Goal: Task Accomplishment & Management: Manage account settings

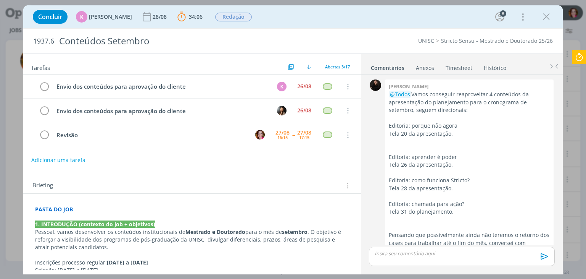
scroll to position [789, 0]
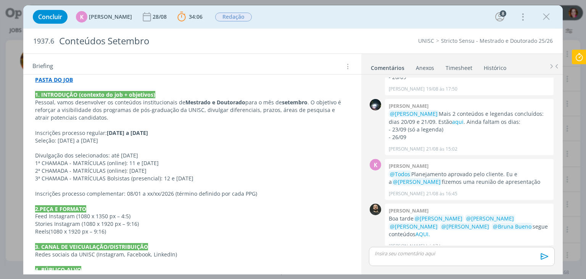
click at [581, 57] on icon at bounding box center [580, 57] width 14 height 15
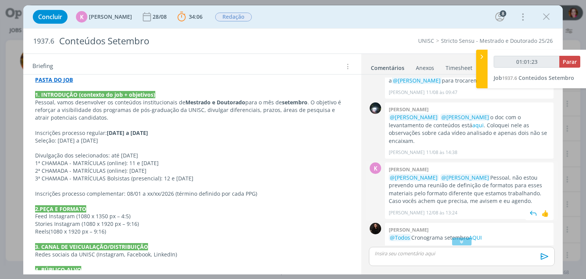
scroll to position [454, 0]
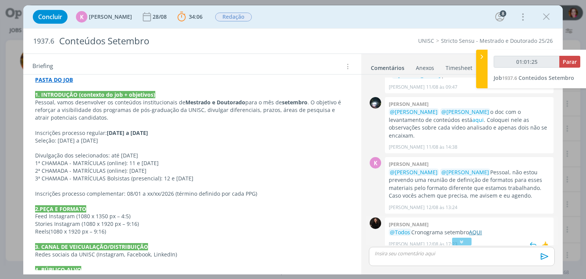
click at [476, 228] on link "AQUI" at bounding box center [475, 231] width 13 height 7
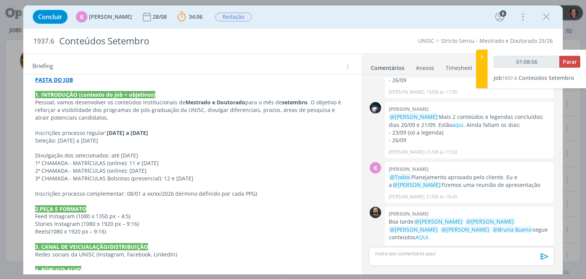
scroll to position [789, 0]
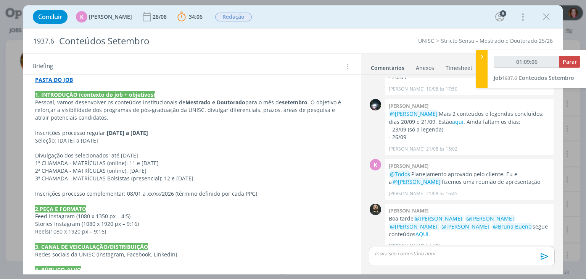
click at [403, 255] on p "dialog" at bounding box center [461, 253] width 173 height 7
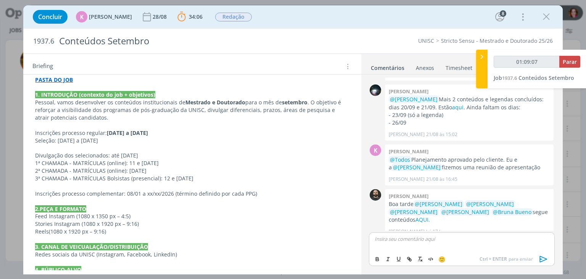
type input "01:09:08"
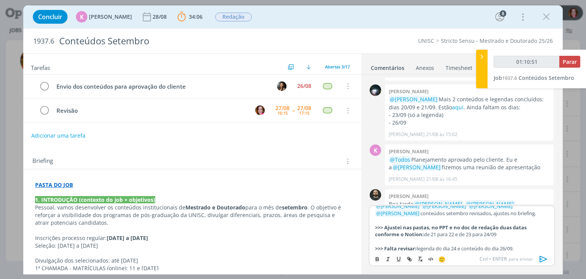
scroll to position [18, 0]
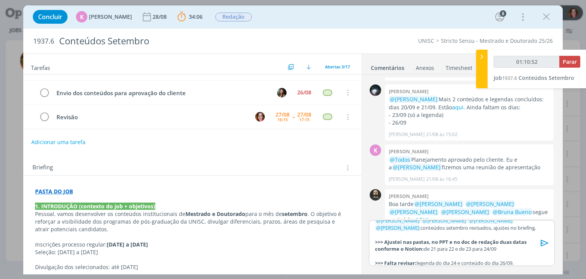
click at [431, 258] on p "dialog" at bounding box center [461, 255] width 173 height 7
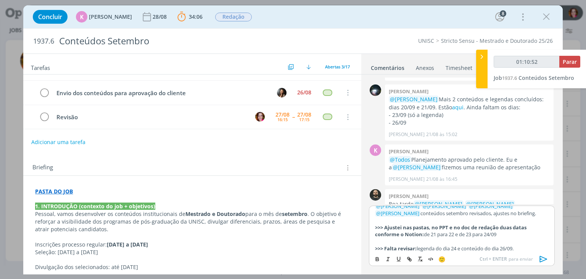
scroll to position [831, 0]
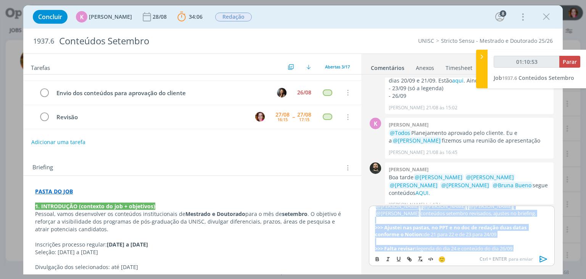
copy div "﻿ @ Patrick Freitas ﻿ ﻿ @ Luíza Santana ﻿ ﻿ @ Beatriz Luchese ﻿ ﻿ @ Karoline Ar…"
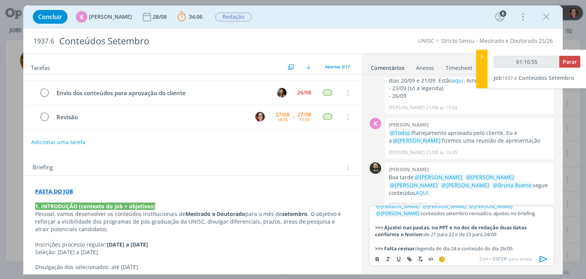
click at [87, 187] on p "PASTA DO JOB" at bounding box center [192, 191] width 314 height 8
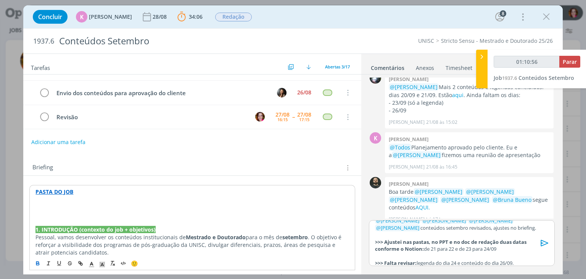
type input "01:10:57"
click at [89, 263] on icon "dialog" at bounding box center [91, 264] width 7 height 7
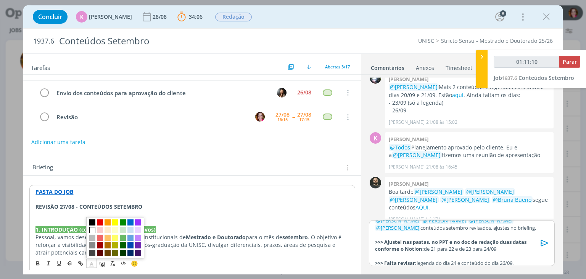
click at [91, 228] on span "dialog" at bounding box center [92, 230] width 6 height 6
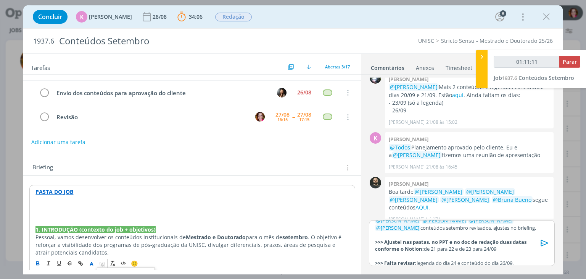
click at [101, 264] on polyline "dialog" at bounding box center [102, 264] width 3 height 3
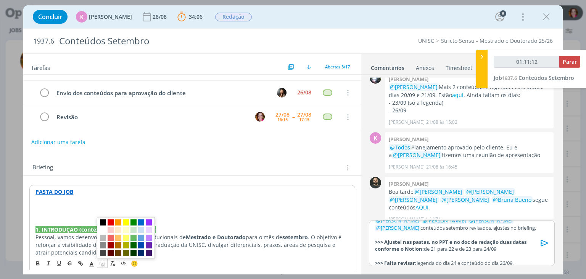
click at [102, 223] on span "dialog" at bounding box center [103, 222] width 6 height 6
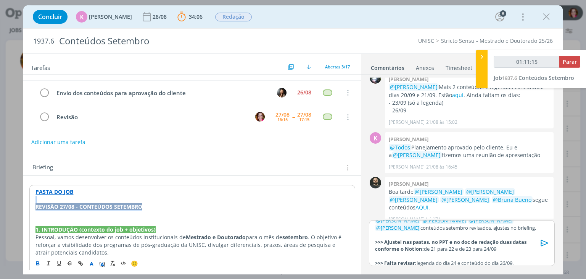
click at [150, 205] on p "REVISÃO 27/08 - CONTEÚDOS SETEMBRO" at bounding box center [191, 207] width 313 height 8
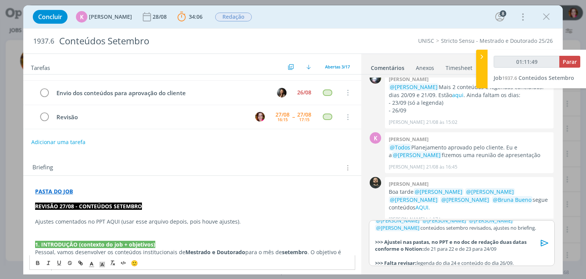
click at [95, 221] on p "Ajustes comentados no PPT AQUI (usar esse arquivo depois, pois houve ajustes)." at bounding box center [192, 222] width 314 height 8
type input "01:11:51"
type input "PPT AQUI"
type input "01:11:52"
paste input "https://sobeae.sharepoint.com/sites/SOBEAE/Documentos%20Compartilhados/Forms/Al…"
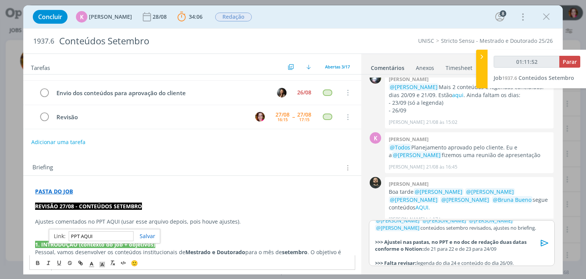
type input "https://sobeae.sharepoint.com/sites/SOBEAE/Documentos%20Compartilhados/Forms/Al…"
click at [66, 231] on p "dialog" at bounding box center [192, 229] width 314 height 8
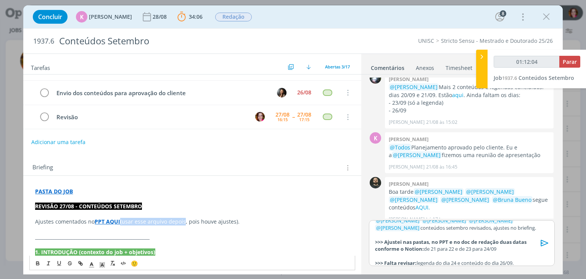
drag, startPoint x: 121, startPoint y: 220, endPoint x: 184, endPoint y: 218, distance: 63.8
click at [184, 218] on p "Ajustes comentados no PPT AQUI (usar esse arquivo depois, pois houve ajustes)." at bounding box center [192, 222] width 314 height 8
click at [259, 223] on p "Ajustes comentados no PPT AQUI (usar esse arquivo depois , pois houve ajustes)." at bounding box center [192, 222] width 314 height 8
click at [454, 235] on p "dialog" at bounding box center [461, 234] width 173 height 7
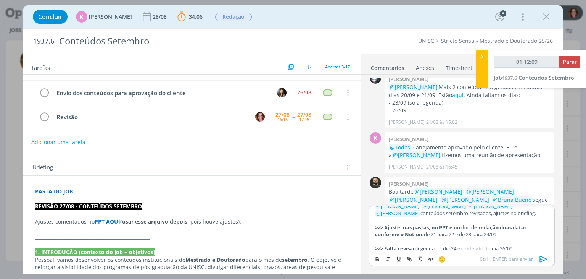
scroll to position [831, 0]
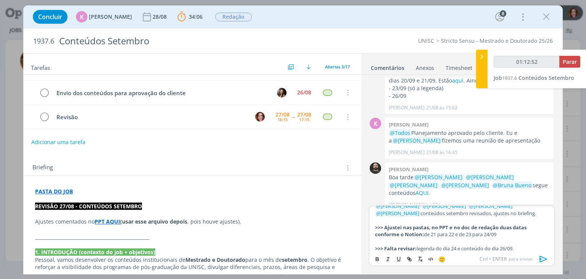
click at [123, 220] on strong "(usar esse arquivo depois" at bounding box center [153, 221] width 67 height 7
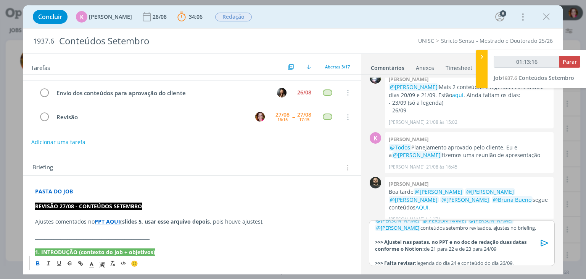
click at [145, 220] on strong "(slides 5, usar esse arquivo depois" at bounding box center [165, 221] width 90 height 7
click at [490, 235] on p "dialog" at bounding box center [461, 234] width 173 height 7
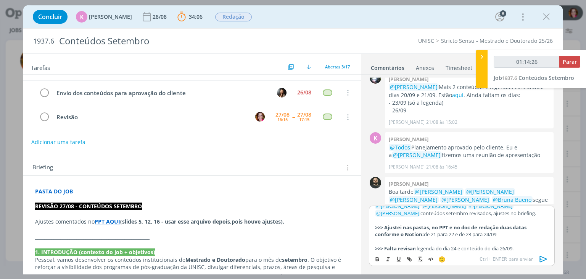
scroll to position [831, 0]
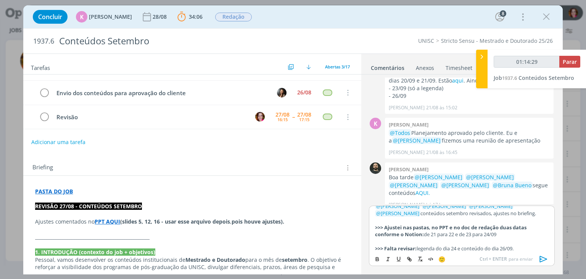
click at [533, 245] on p ">>> Falta revisar: legenda do dia 24 e conteúdo do dia 26/09." at bounding box center [461, 248] width 173 height 7
click at [544, 258] on icon "dialog" at bounding box center [543, 258] width 11 height 11
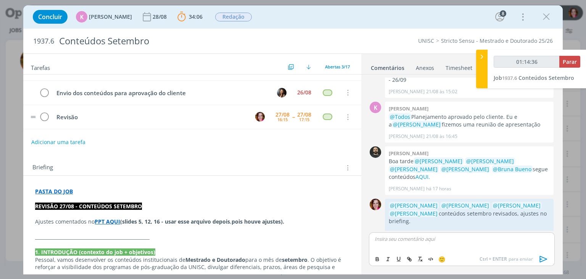
scroll to position [887, 0]
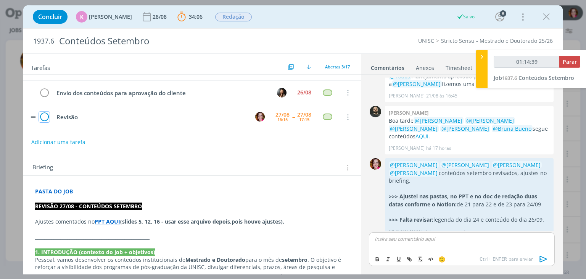
click at [44, 115] on icon "dialog" at bounding box center [44, 116] width 11 height 11
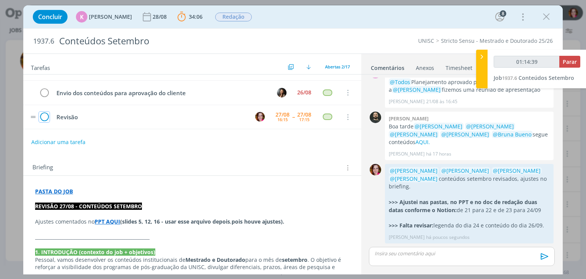
scroll to position [873, 0]
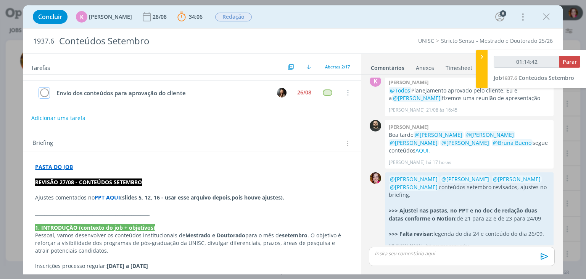
type input "01:14:43"
click at [564, 63] on span "Parar" at bounding box center [570, 61] width 14 height 7
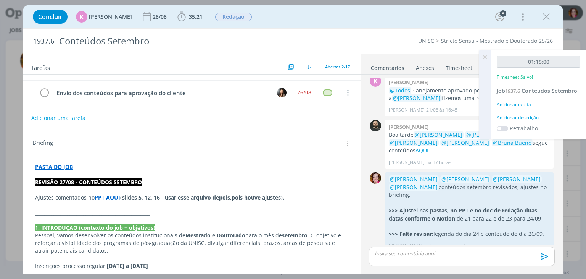
click at [525, 117] on div "Adicionar descrição" at bounding box center [539, 117] width 84 height 7
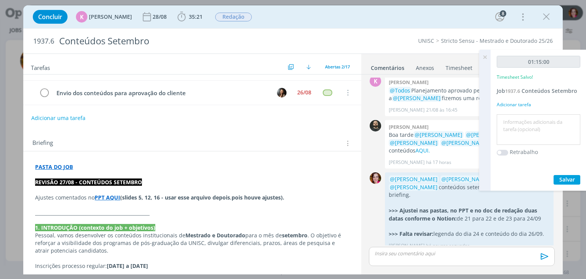
click at [525, 117] on textarea at bounding box center [539, 129] width 80 height 27
type textarea "Revisão conteúdos setembro"
click at [563, 176] on span "Salvar" at bounding box center [568, 179] width 16 height 7
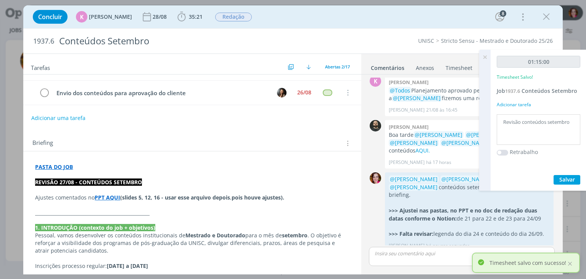
click at [486, 57] on icon at bounding box center [485, 57] width 14 height 15
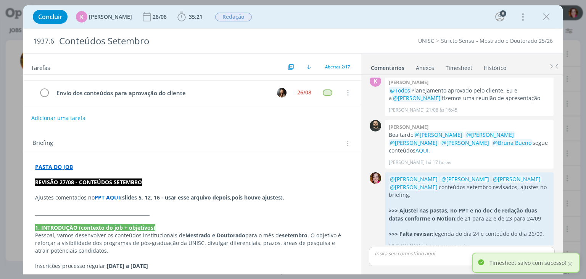
click at [110, 195] on strong "PPT AQUI" at bounding box center [108, 197] width 26 height 7
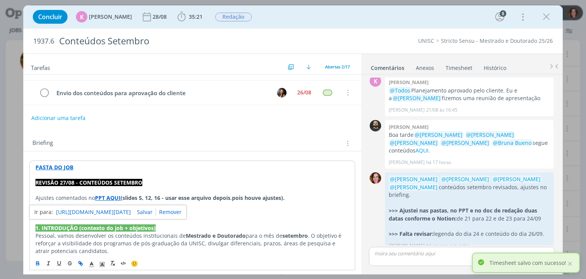
click at [118, 209] on link "https://sobeae.sharepoint.com/sites/SOBEAE/Documentos%20Compartilhados/Forms/Al…" at bounding box center [93, 212] width 75 height 10
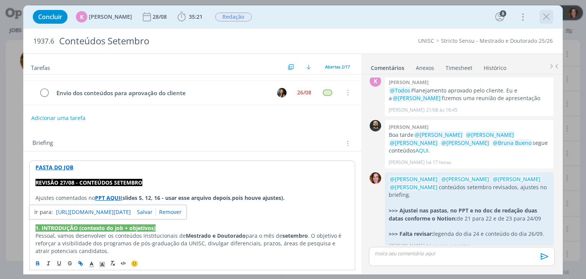
click at [549, 17] on icon "dialog" at bounding box center [546, 16] width 11 height 11
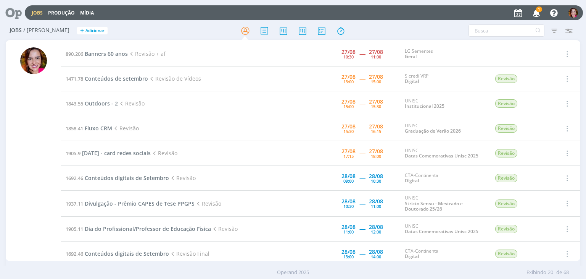
click at [538, 13] on icon "button" at bounding box center [536, 12] width 13 height 13
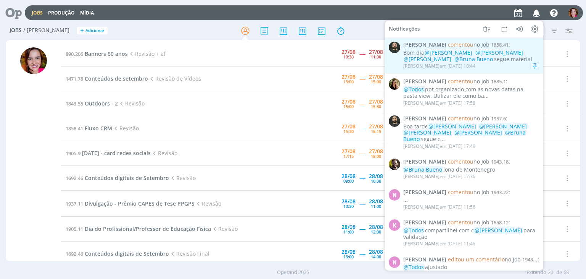
click at [504, 63] on div "Patrick Freitas em 27/08 às 10:44" at bounding box center [471, 66] width 136 height 8
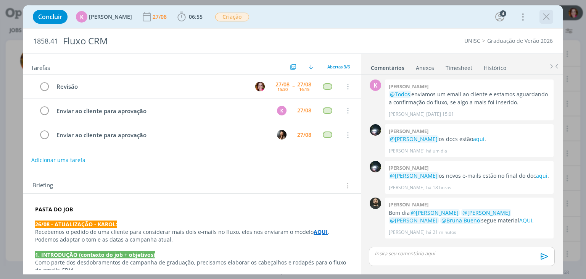
click at [548, 19] on icon "dialog" at bounding box center [546, 16] width 11 height 11
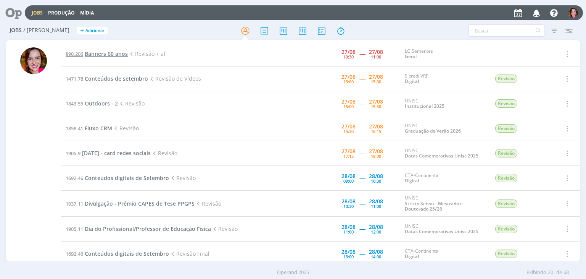
click at [114, 52] on span "Banners 60 anos" at bounding box center [106, 53] width 43 height 7
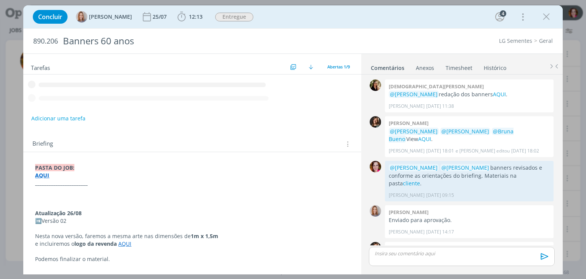
scroll to position [164, 0]
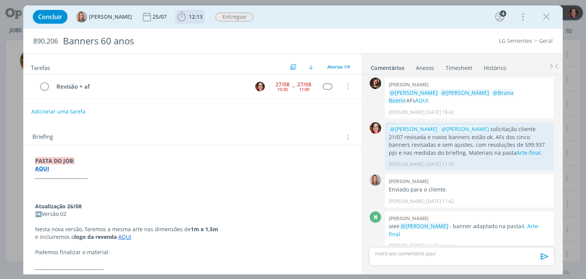
click at [195, 16] on span "12:13" at bounding box center [196, 16] width 14 height 7
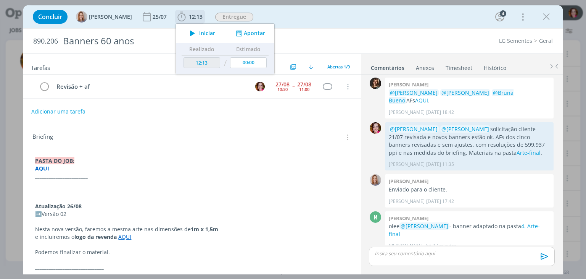
click at [198, 35] on icon "dialog" at bounding box center [192, 33] width 13 height 10
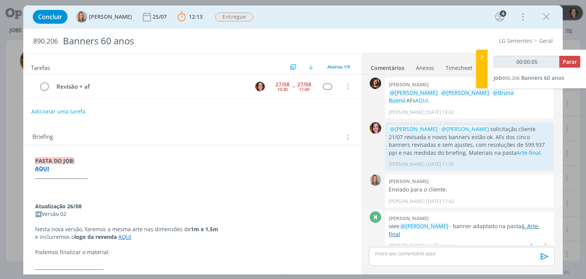
click at [397, 225] on link "4. Arte-final" at bounding box center [464, 229] width 151 height 15
click at [122, 235] on link "AQUI" at bounding box center [124, 236] width 13 height 7
click at [130, 249] on link "https://sobeae.sharepoint.com/:f:/s/SOBEAE/EuldTpIzOCJHkmAECD2i0poByKX6wKqv7rsl…" at bounding box center [102, 251] width 58 height 10
click at [301, 236] on p "e incluiremos o logo da revenda AQUI" at bounding box center [191, 237] width 313 height 8
type input "00:15:02"
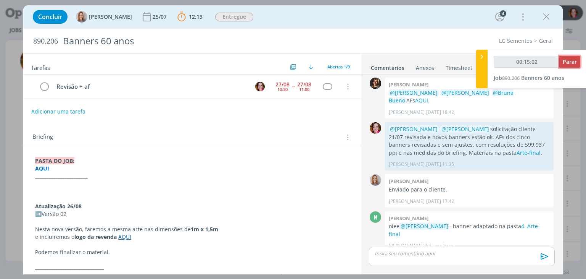
click at [564, 64] on span "Parar" at bounding box center [570, 61] width 14 height 7
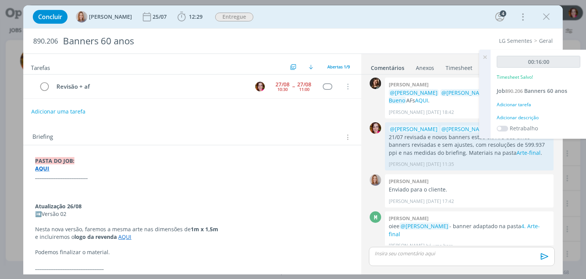
click at [514, 115] on div "Adicionar descrição" at bounding box center [539, 117] width 84 height 7
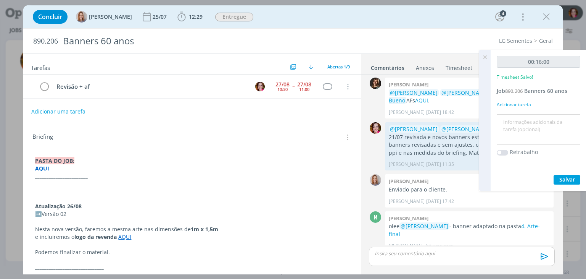
click at [513, 121] on textarea at bounding box center [539, 129] width 80 height 27
type textarea "Revisão banner atualização 26/08"
click at [573, 177] on span "Salvar" at bounding box center [568, 179] width 16 height 7
click at [418, 257] on p "dialog" at bounding box center [461, 253] width 173 height 7
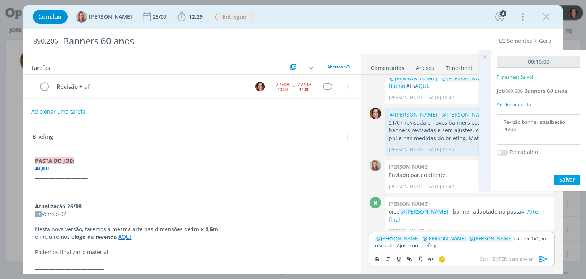
click at [69, 189] on p "dialog" at bounding box center [192, 191] width 314 height 8
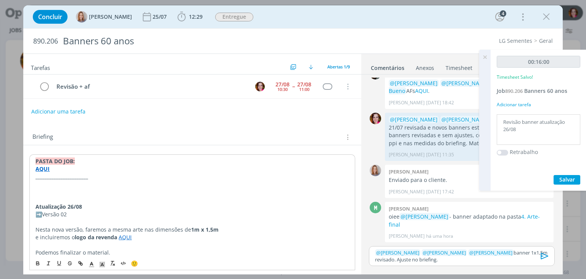
scroll to position [165, 0]
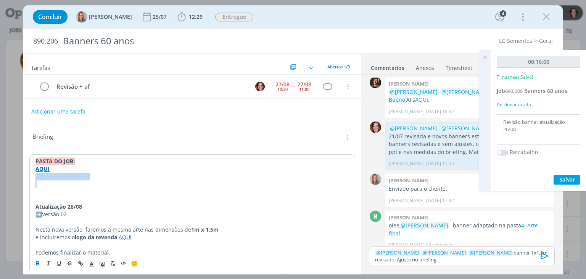
copy strong "_______________________"
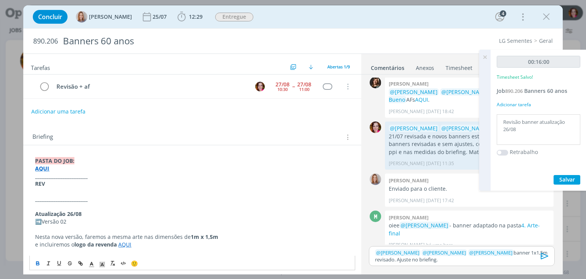
click at [437, 258] on p "﻿ @ Marcel Ali ﻿ ﻿ @ Amanda Oliveira ﻿ ﻿ @ Vanessa Feron ﻿ banner 1x1,5m revisa…" at bounding box center [461, 256] width 173 height 14
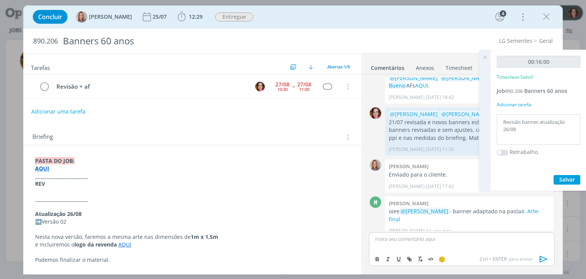
scroll to position [179, 0]
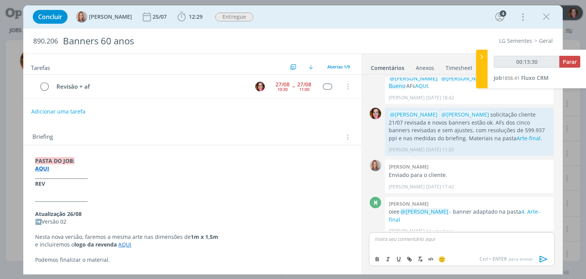
type input "00:14:30"
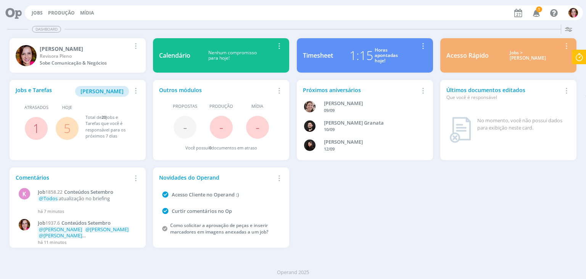
click at [533, 10] on icon "button" at bounding box center [536, 12] width 13 height 13
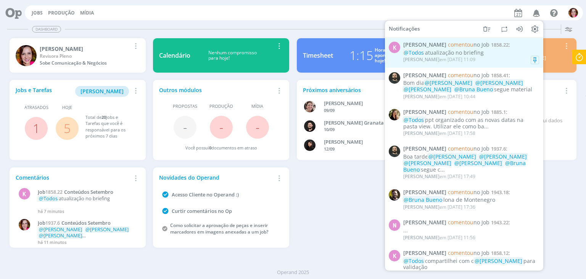
click at [447, 53] on div "@Todos atualização no briefing" at bounding box center [471, 53] width 136 height 6
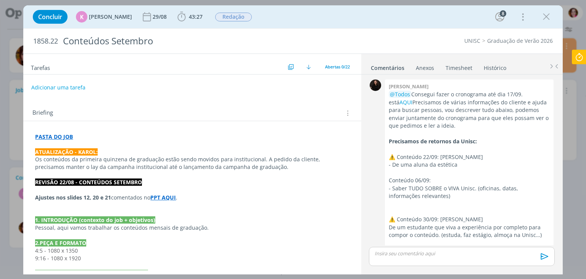
scroll to position [1140, 0]
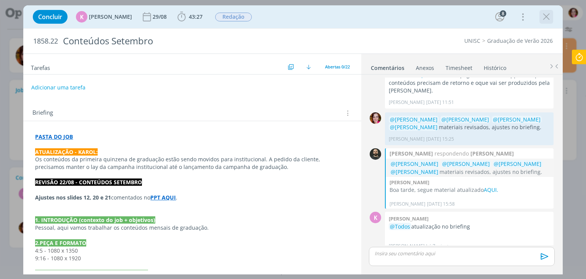
click at [546, 15] on icon "dialog" at bounding box center [546, 16] width 11 height 11
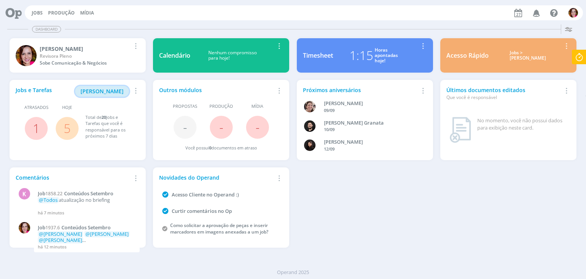
click at [110, 92] on span "Minha Pauta" at bounding box center [102, 90] width 43 height 7
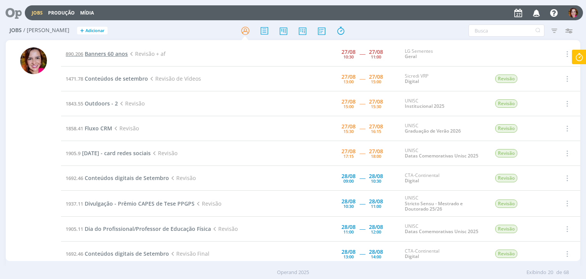
click at [104, 55] on span "Banners 60 anos" at bounding box center [106, 53] width 43 height 7
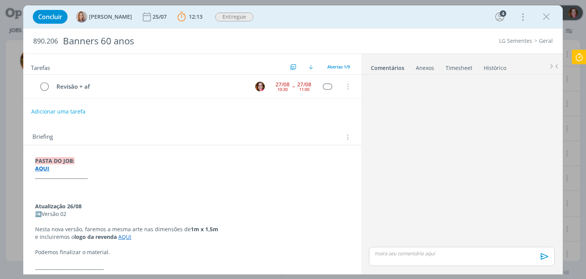
scroll to position [164, 0]
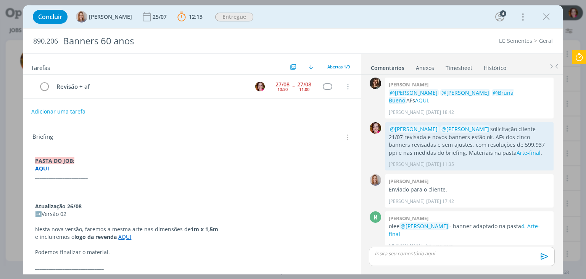
click at [577, 59] on icon at bounding box center [580, 57] width 14 height 15
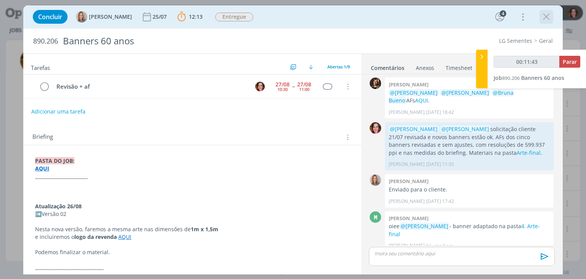
click at [543, 19] on icon "dialog" at bounding box center [546, 16] width 11 height 11
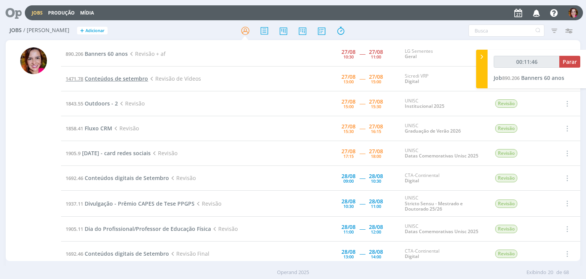
click at [111, 77] on span "Conteúdos de setembro" at bounding box center [116, 78] width 63 height 7
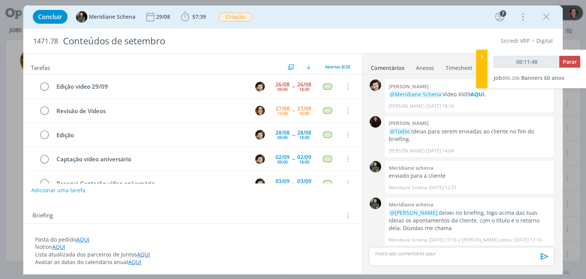
scroll to position [978, 0]
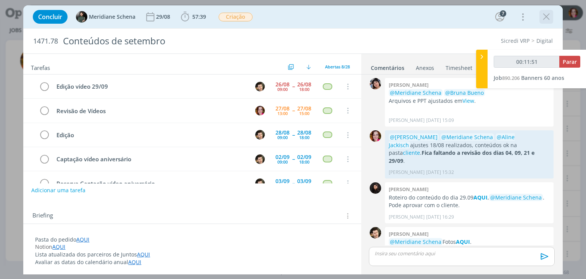
click at [548, 14] on icon "dialog" at bounding box center [546, 16] width 11 height 11
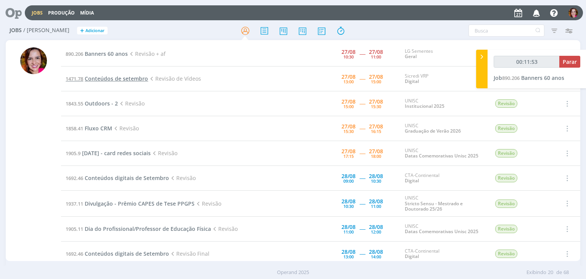
click at [112, 79] on span "Conteúdos de setembro" at bounding box center [116, 78] width 63 height 7
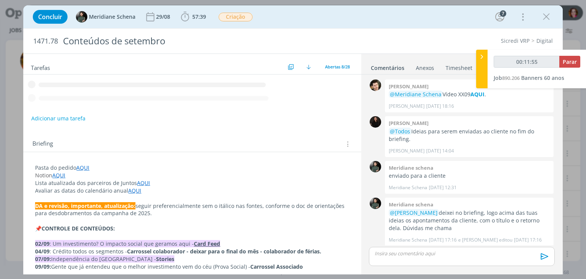
scroll to position [978, 0]
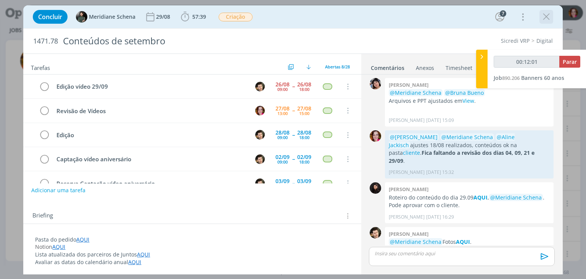
click at [542, 19] on icon "dialog" at bounding box center [546, 16] width 11 height 11
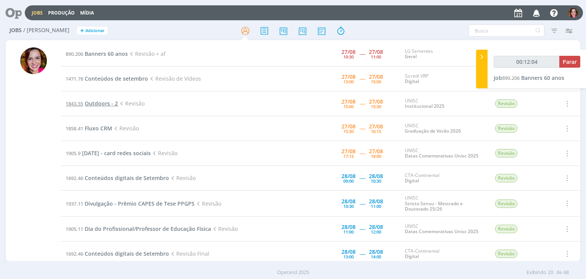
click at [87, 102] on span "Outdoors - 2" at bounding box center [101, 103] width 33 height 7
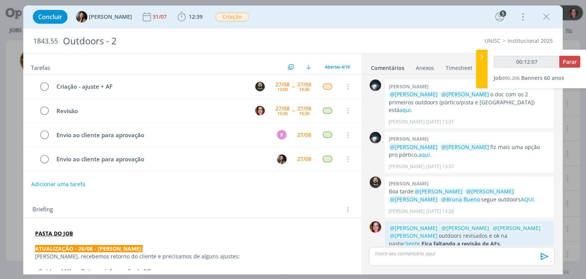
scroll to position [337, 0]
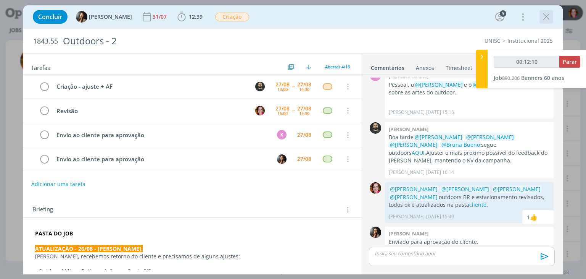
click at [546, 14] on icon "dialog" at bounding box center [546, 16] width 11 height 11
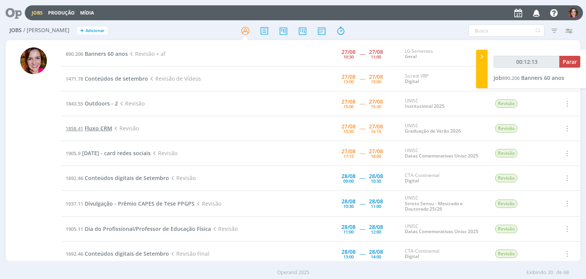
click at [100, 129] on span "Fluxo CRM" at bounding box center [98, 127] width 27 height 7
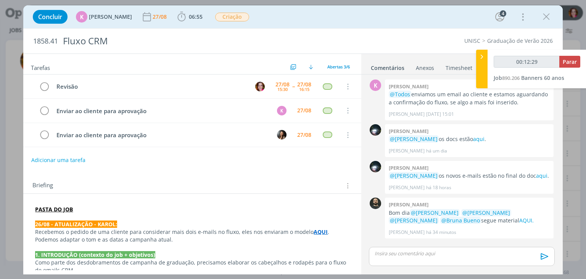
click at [314, 231] on strong "AQUI" at bounding box center [321, 231] width 14 height 7
type input "00:14:38"
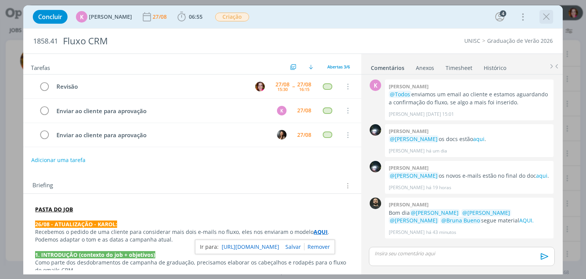
click at [546, 14] on icon "dialog" at bounding box center [546, 16] width 11 height 11
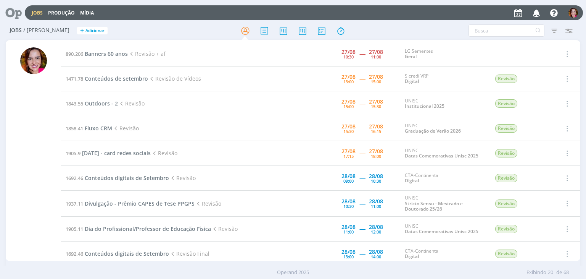
click at [96, 101] on span "Outdoors - 2" at bounding box center [101, 103] width 33 height 7
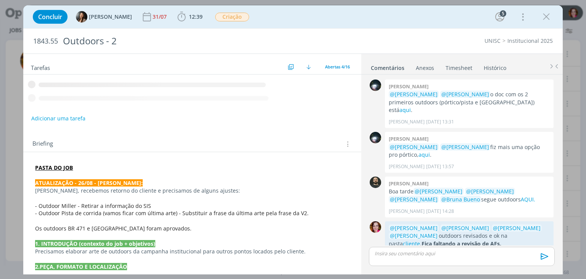
scroll to position [337, 0]
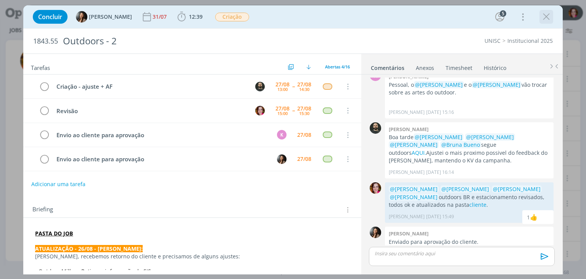
click at [547, 18] on icon "dialog" at bounding box center [546, 16] width 11 height 11
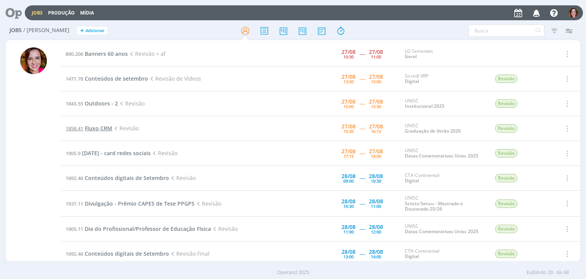
click at [99, 128] on span "Fluxo CRM" at bounding box center [98, 127] width 27 height 7
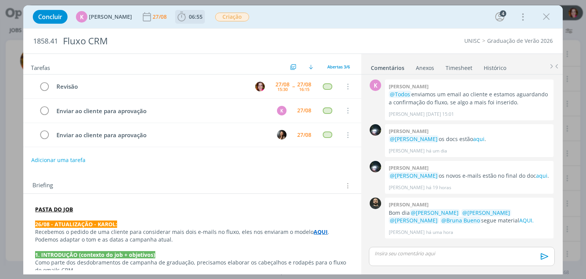
click at [189, 15] on span "06:55" at bounding box center [196, 16] width 14 height 7
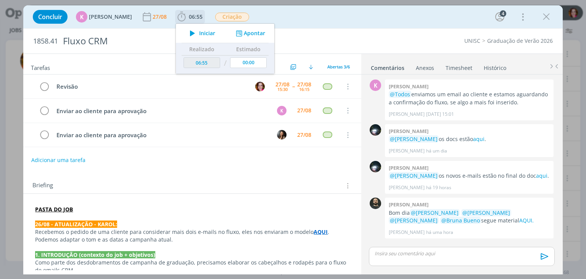
click at [188, 34] on icon "dialog" at bounding box center [192, 33] width 13 height 10
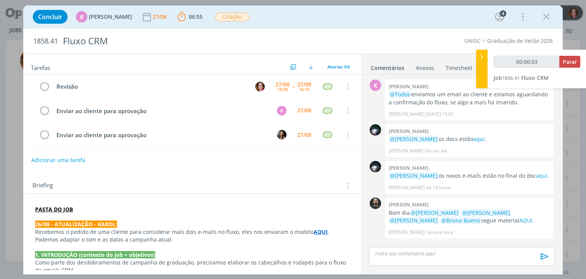
click at [316, 231] on strong "AQUI" at bounding box center [321, 231] width 14 height 7
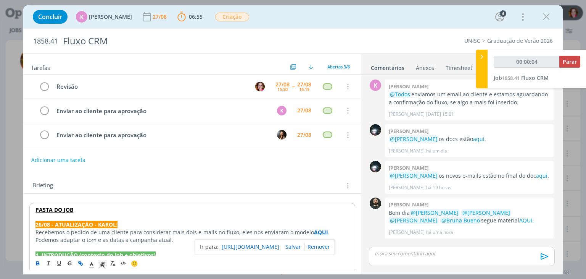
click at [276, 244] on link "https://sobeae.sharepoint.com/:b:/s/SOBEAE/EcFWfcZaqH1CtrXYYa2dRUwBZBFqE7oYtCKo…" at bounding box center [251, 247] width 58 height 10
click at [536, 176] on link "aqui" at bounding box center [541, 175] width 11 height 7
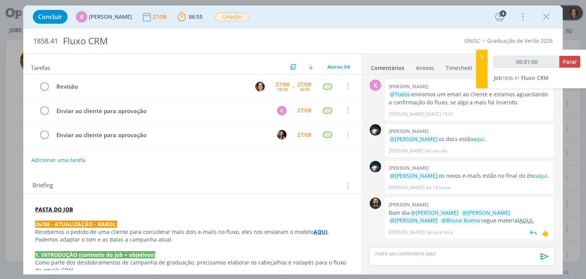
click at [519, 220] on link "AQUI." at bounding box center [526, 219] width 15 height 7
type input "00:02:02"
click at [481, 57] on icon at bounding box center [482, 57] width 8 height 8
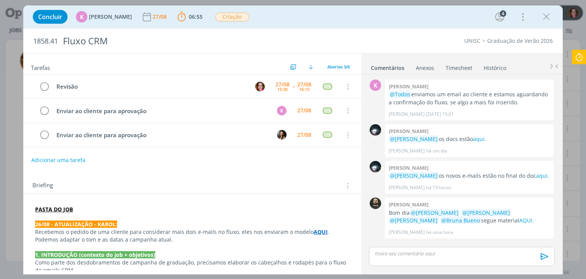
click at [577, 55] on icon at bounding box center [580, 57] width 14 height 15
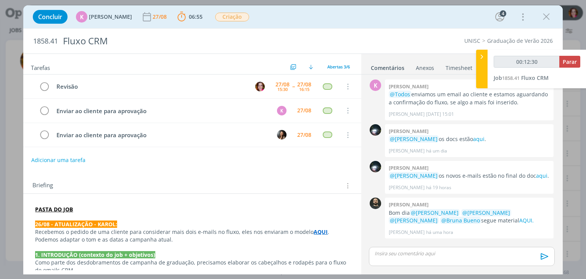
type input "00:12:31"
click at [481, 58] on icon at bounding box center [482, 57] width 8 height 8
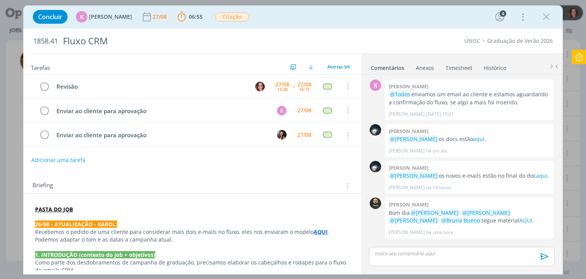
click at [314, 232] on strong "AQUI" at bounding box center [321, 231] width 14 height 7
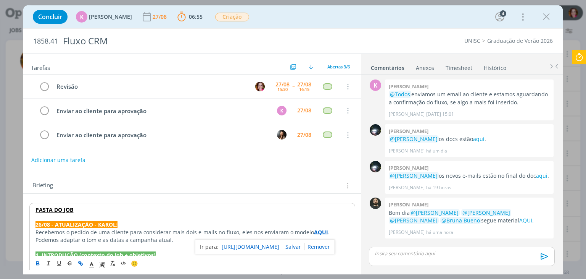
click at [276, 243] on link "https://sobeae.sharepoint.com/:b:/s/SOBEAE/EcFWfcZaqH1CtrXYYa2dRUwBZBFqE7oYtCKo…" at bounding box center [251, 247] width 58 height 10
click at [405, 253] on p "dialog" at bounding box center [461, 253] width 173 height 7
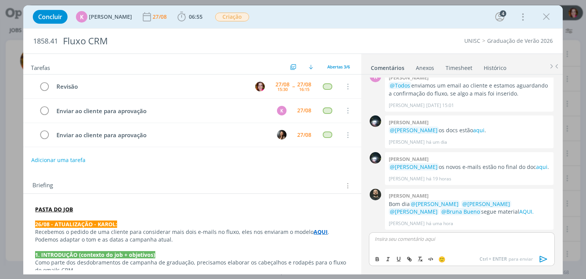
click at [453, 66] on link "Timesheet" at bounding box center [458, 66] width 27 height 11
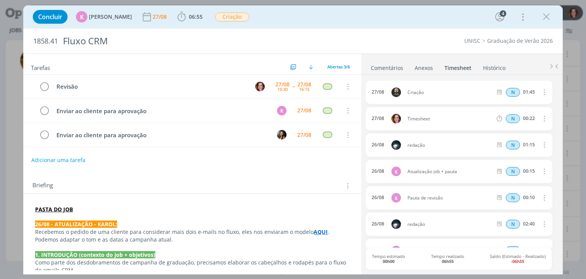
click at [540, 119] on icon "dialog" at bounding box center [544, 118] width 8 height 9
click at [508, 142] on link "Editar" at bounding box center [522, 143] width 60 height 12
click at [533, 118] on input "00:22" at bounding box center [529, 119] width 16 height 8
type input "00:35"
click at [465, 118] on input "Selecione a tarefa" at bounding box center [472, 119] width 44 height 8
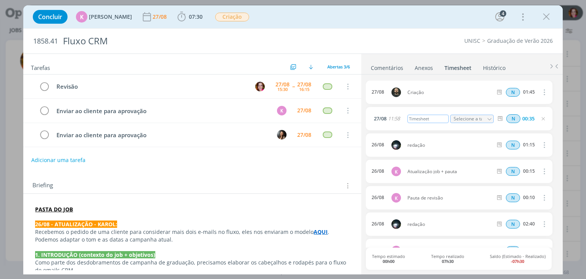
click at [428, 118] on div "Timesheet" at bounding box center [428, 119] width 41 height 8
click at [465, 121] on input "Selecione a tarefa" at bounding box center [472, 119] width 44 height 8
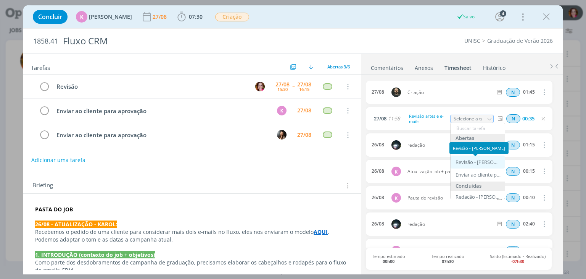
click at [465, 160] on div "Revisão - Bruna Bueno" at bounding box center [479, 162] width 46 height 6
type input "Revisão"
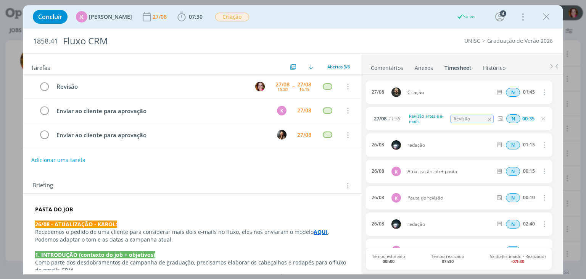
click at [362, 124] on div "K 0 Karoline arend @Todos enviamos um email ao cliente e estamos aguardando a c…" at bounding box center [462, 173] width 202 height 198
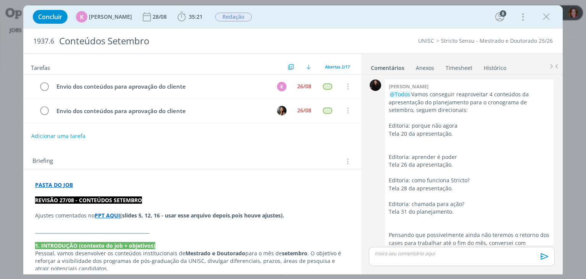
scroll to position [873, 0]
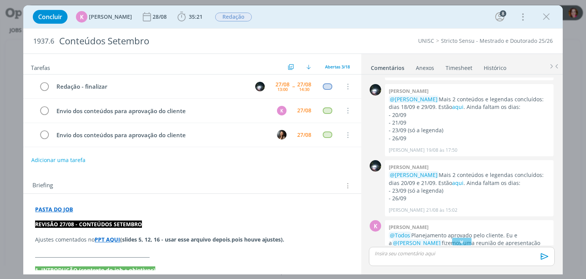
scroll to position [726, 0]
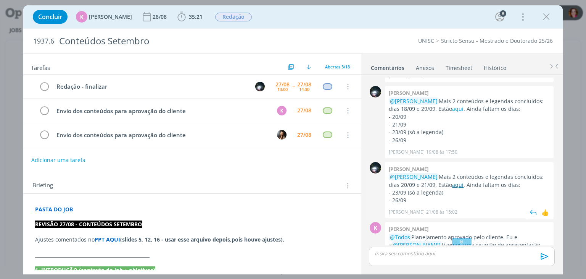
click at [460, 181] on link "aqui" at bounding box center [457, 184] width 11 height 7
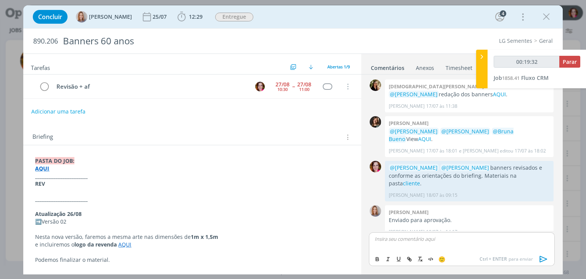
scroll to position [179, 0]
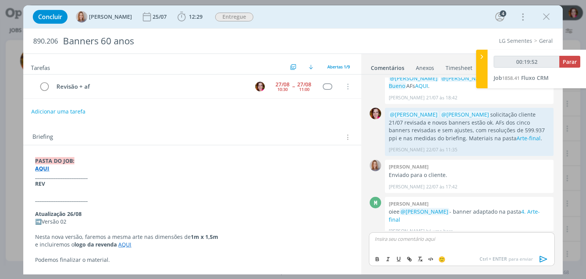
type input "00:19:53"
type input "00:20:12"
type input "Arte-final"
type input "00:20:13"
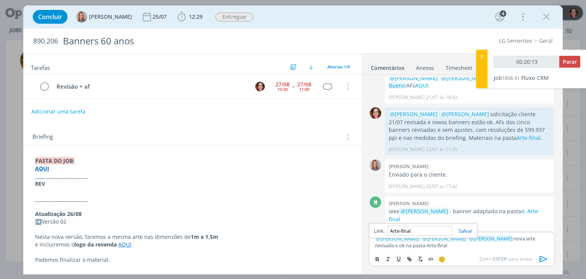
paste input "[URL][DOMAIN_NAME]"
type input "[URL][DOMAIN_NAME]"
click at [543, 258] on icon "dialog" at bounding box center [543, 258] width 11 height 11
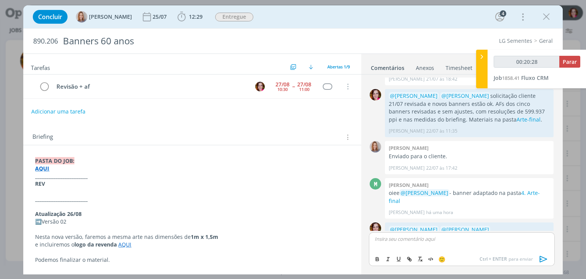
scroll to position [215, 0]
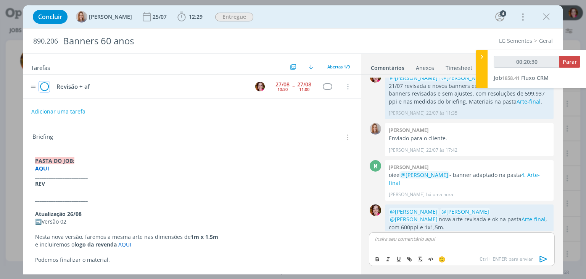
click at [45, 86] on icon "dialog" at bounding box center [44, 86] width 11 height 11
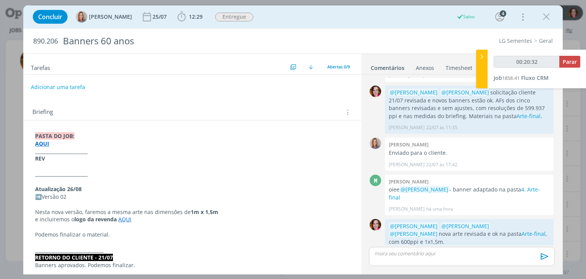
click at [68, 86] on button "Adicionar uma tarefa" at bounding box center [58, 87] width 54 height 13
type input "00:20:33"
click at [68, 86] on input "dialog" at bounding box center [142, 86] width 210 height 11
type input "en"
type input "00:20:34"
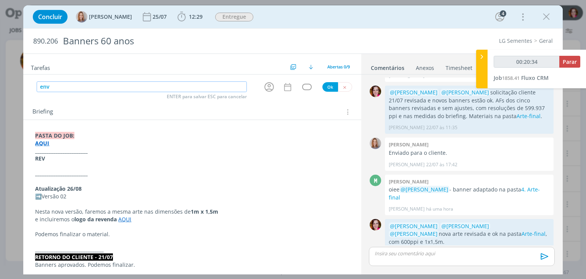
type input "en"
type input "00:20:35"
type input "e"
type input "Env"
type input "00:20:36"
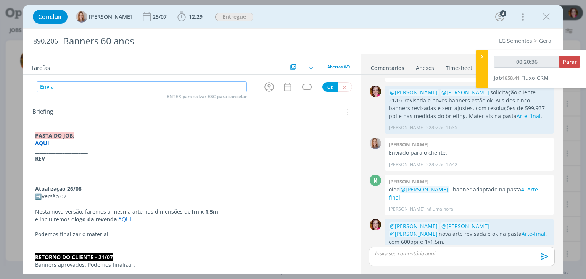
type input "Enviar"
type input "00:20:38"
click at [267, 89] on icon "dialog" at bounding box center [270, 87] width 10 height 10
type input "Enviar"
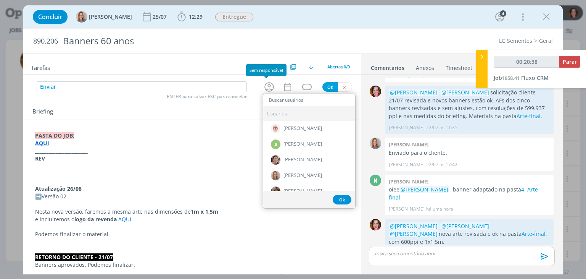
type input "00:20:39"
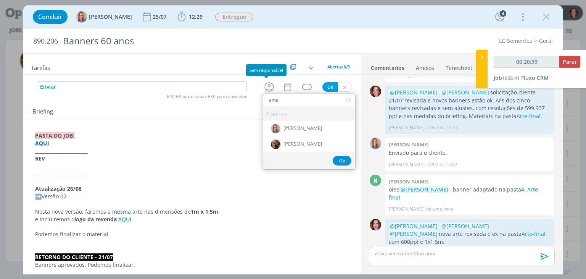
type input "aman"
type input "00:20:40"
type input "aman"
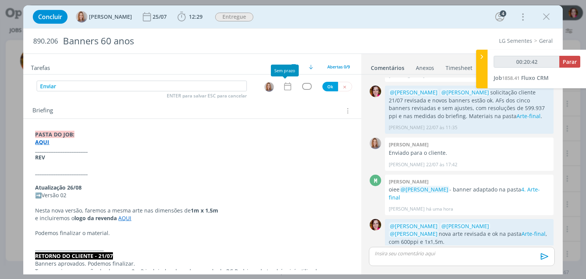
click at [284, 87] on icon "dialog" at bounding box center [288, 86] width 10 height 10
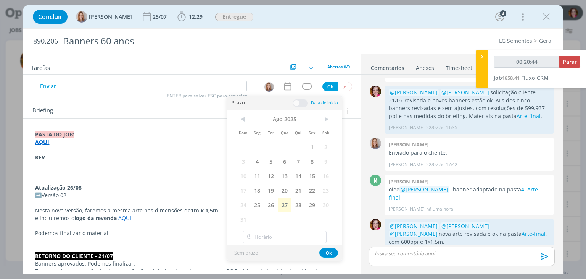
click at [282, 203] on span "27" at bounding box center [285, 204] width 14 height 15
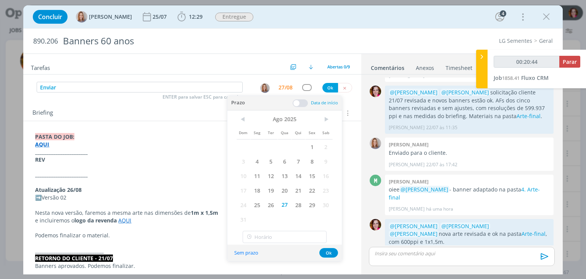
type input "00:20:45"
click at [329, 86] on button "Ok" at bounding box center [331, 88] width 16 height 10
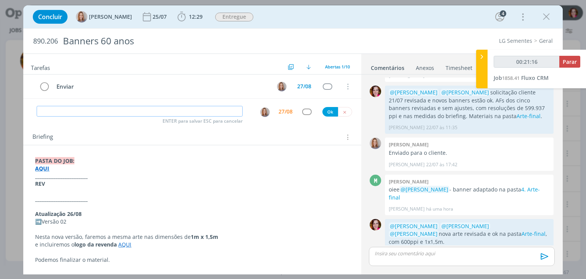
click at [159, 113] on input "dialog" at bounding box center [140, 111] width 206 height 11
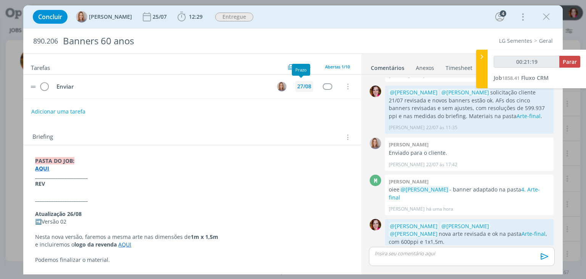
click at [301, 87] on div "27/08" at bounding box center [304, 86] width 14 height 5
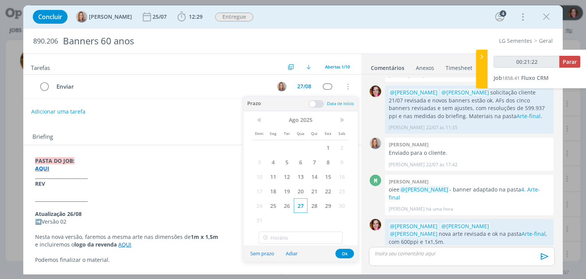
click at [299, 205] on span "27" at bounding box center [301, 205] width 14 height 15
click at [344, 254] on button "Ok" at bounding box center [345, 253] width 19 height 10
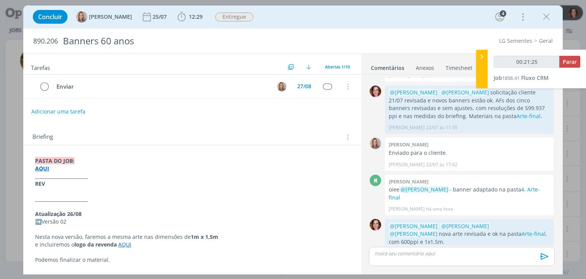
click at [269, 129] on div "Briefing Briefings Predefinidos Versões do Briefing Ver Briefing do Projeto" at bounding box center [192, 134] width 338 height 21
click at [567, 61] on span "Parar" at bounding box center [570, 61] width 14 height 7
type input "00:22:00"
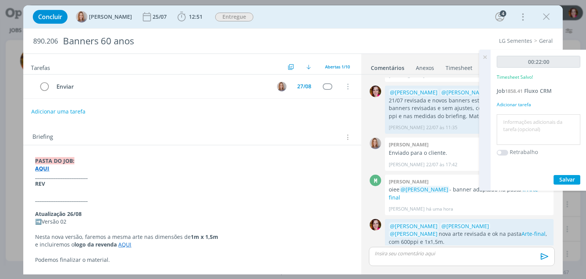
click at [524, 130] on textarea at bounding box center [539, 129] width 80 height 27
type textarea "R"
click at [485, 56] on icon at bounding box center [485, 57] width 14 height 15
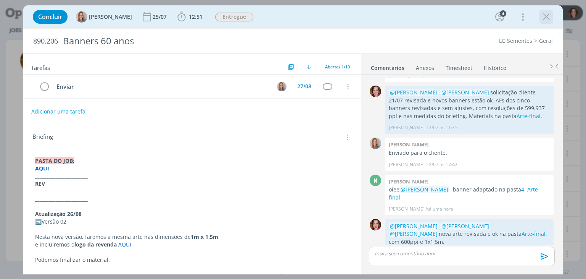
click at [547, 20] on icon "dialog" at bounding box center [546, 16] width 11 height 11
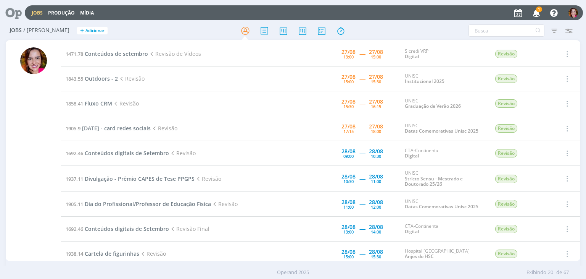
click at [537, 13] on icon "button" at bounding box center [536, 12] width 13 height 13
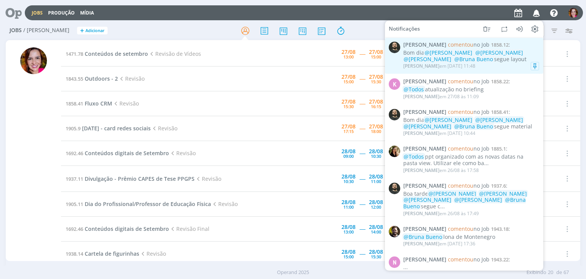
click at [492, 63] on div "Bom dia @Beatriz Luchese @Karoline Arend @Luíza Santana @Bruna Bueno segue layo…" at bounding box center [471, 56] width 136 height 13
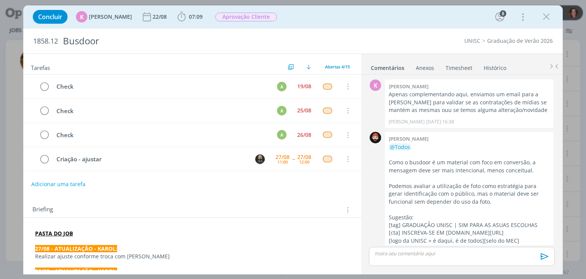
scroll to position [514, 0]
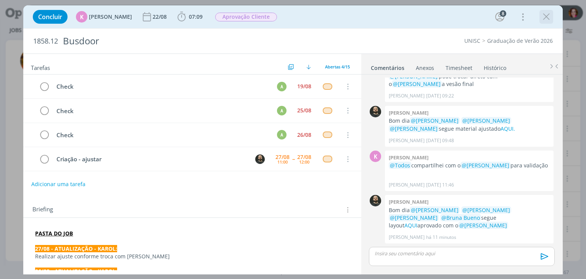
click at [546, 19] on icon "dialog" at bounding box center [546, 16] width 11 height 11
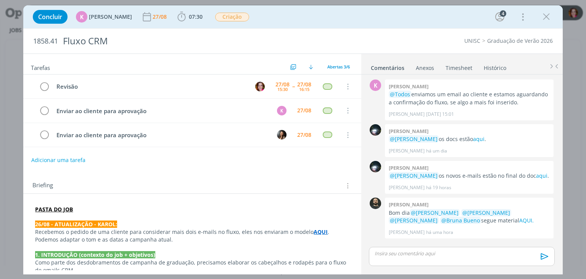
click at [452, 69] on link "Timesheet" at bounding box center [458, 66] width 27 height 11
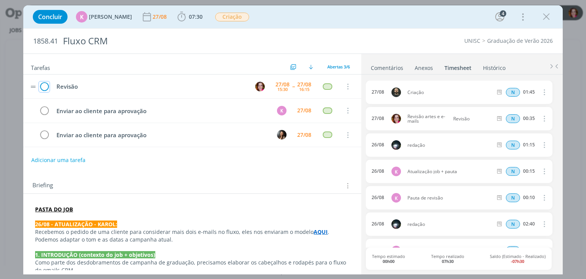
click at [43, 87] on icon "dialog" at bounding box center [44, 86] width 11 height 11
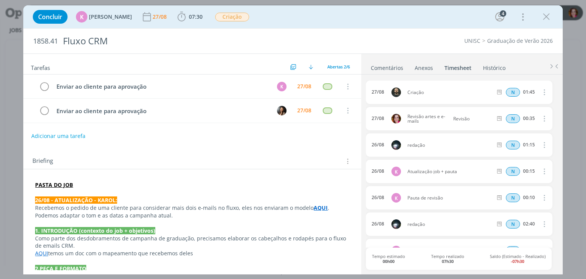
click at [382, 68] on link "Comentários" at bounding box center [387, 66] width 33 height 11
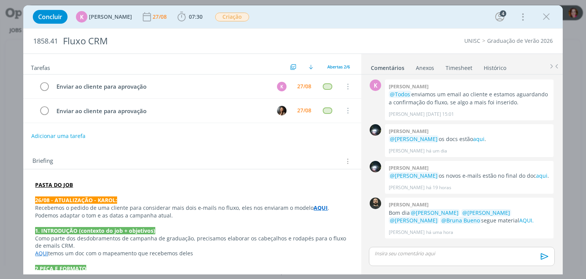
click at [410, 255] on p "dialog" at bounding box center [461, 253] width 173 height 7
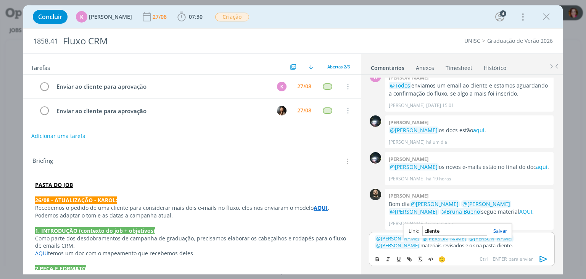
paste input "[URL][DOMAIN_NAME]"
type input "[URL][DOMAIN_NAME]"
click at [496, 248] on link "cliente" at bounding box center [503, 245] width 15 height 7
click at [451, 229] on link "[URL][DOMAIN_NAME]" at bounding box center [435, 231] width 52 height 10
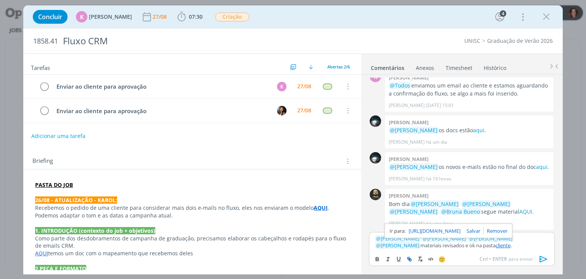
click at [543, 258] on icon "dialog" at bounding box center [543, 258] width 11 height 11
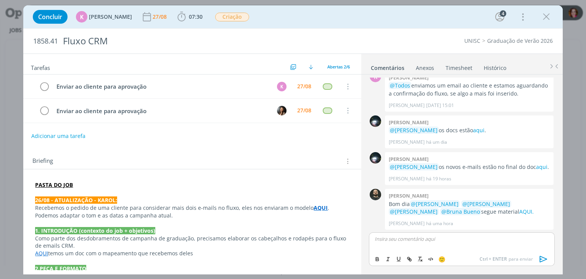
scroll to position [45, 0]
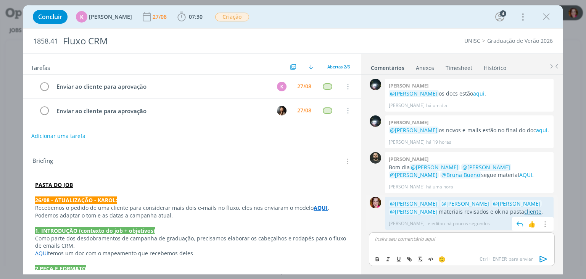
click at [524, 212] on link "cliente" at bounding box center [532, 211] width 17 height 7
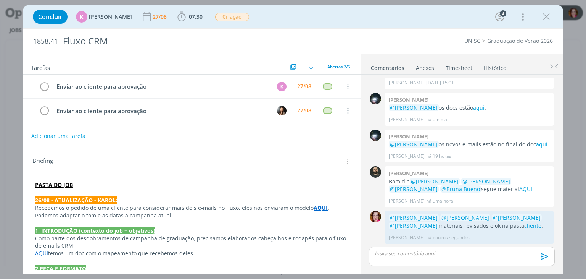
scroll to position [31, 0]
click at [545, 17] on icon "dialog" at bounding box center [546, 16] width 11 height 11
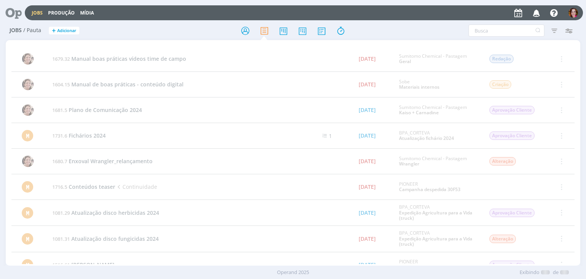
click at [15, 14] on icon at bounding box center [11, 12] width 16 height 15
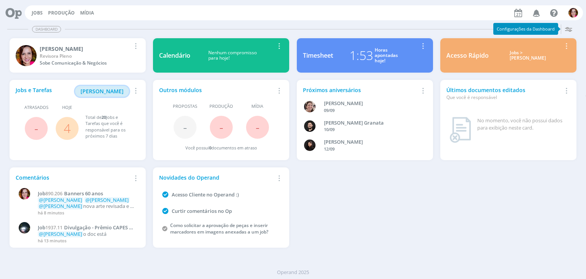
click at [113, 89] on span "[PERSON_NAME]" at bounding box center [102, 90] width 43 height 7
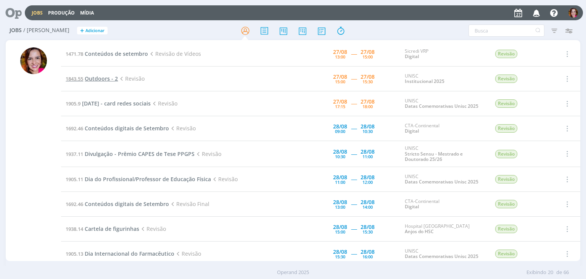
click at [100, 77] on span "Outdoors - 2" at bounding box center [101, 78] width 33 height 7
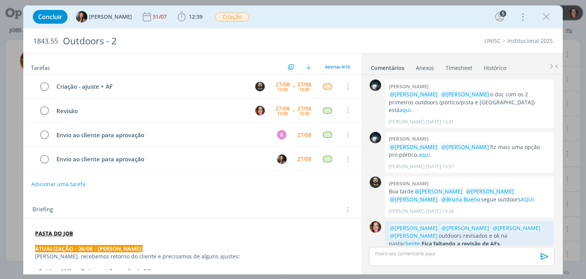
scroll to position [337, 0]
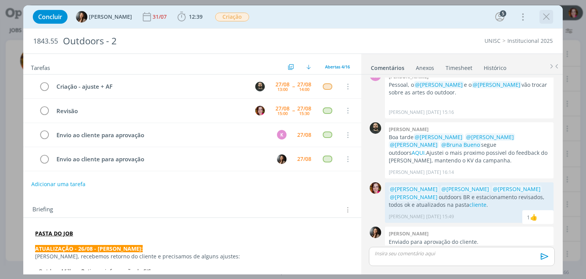
click at [547, 18] on icon "dialog" at bounding box center [546, 16] width 11 height 11
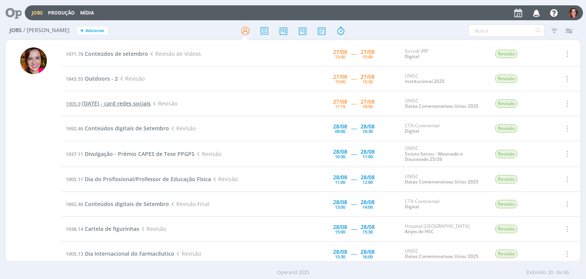
click at [136, 100] on span "[DATE] - card redes sociais" at bounding box center [116, 103] width 69 height 7
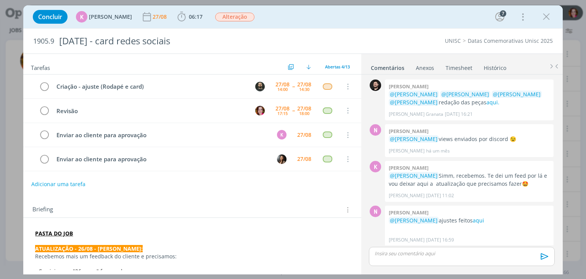
scroll to position [172, 0]
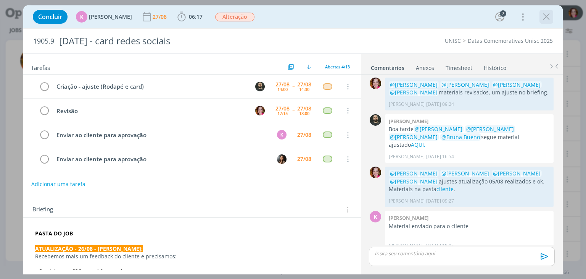
click at [544, 17] on icon "dialog" at bounding box center [546, 16] width 11 height 11
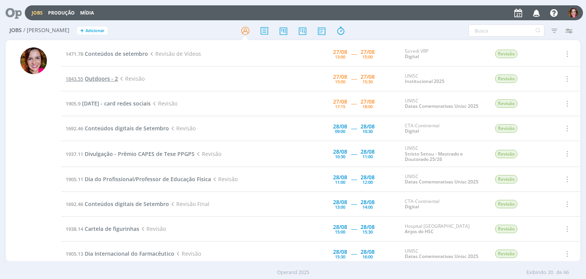
click at [98, 79] on span "Outdoors - 2" at bounding box center [101, 78] width 33 height 7
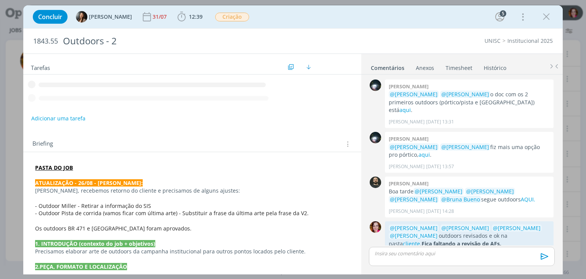
scroll to position [337, 0]
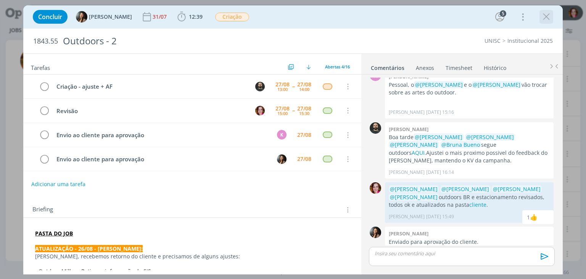
click at [548, 17] on icon "dialog" at bounding box center [546, 16] width 11 height 11
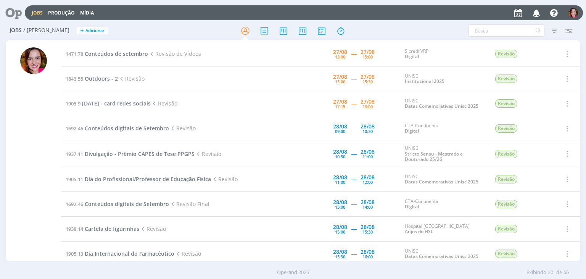
click at [111, 104] on span "[DATE] - card redes sociais" at bounding box center [116, 103] width 69 height 7
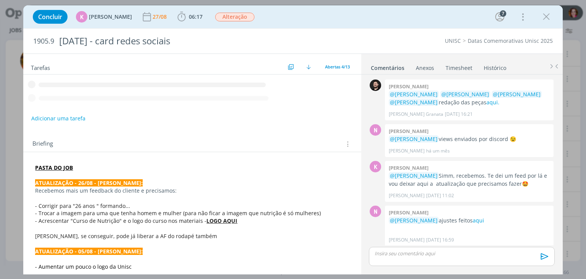
scroll to position [172, 0]
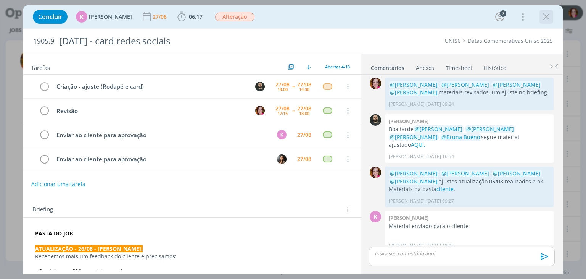
click at [549, 18] on icon "dialog" at bounding box center [546, 16] width 11 height 11
